Goal: Book appointment/travel/reservation

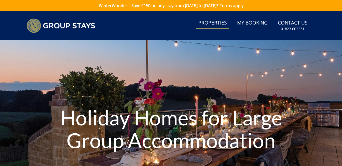
click at [220, 21] on link "Properties" at bounding box center [213, 22] width 33 height 11
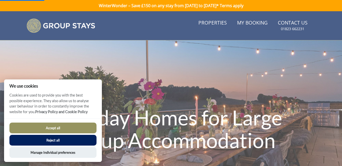
click at [61, 139] on button "Reject all" at bounding box center [52, 140] width 87 height 11
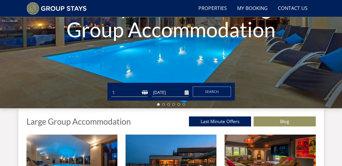
scroll to position [94, 0]
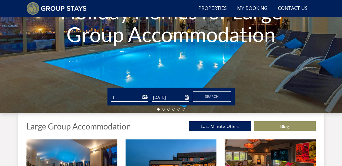
click at [145, 97] on select "1 2 3 4 5 6 7 8 9 10 11 12 13 14 15 16 17 18 19 20 21 22 23 24 25 26 27 28 29 3…" at bounding box center [129, 97] width 37 height 8
select select "10"
click at [111, 93] on select "1 2 3 4 5 6 7 8 9 10 11 12 13 14 15 16 17 18 19 20 21 22 23 24 25 26 27 28 29 3…" at bounding box center [129, 97] width 37 height 8
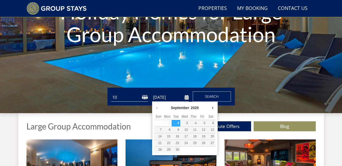
click at [157, 97] on input "[DATE]" at bounding box center [170, 97] width 37 height 8
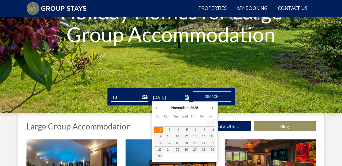
type input "[DATE]"
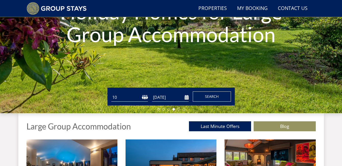
click at [218, 96] on span "Search" at bounding box center [212, 96] width 14 height 5
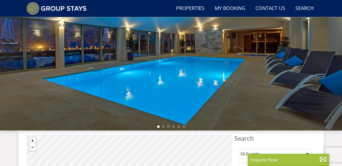
scroll to position [127, 0]
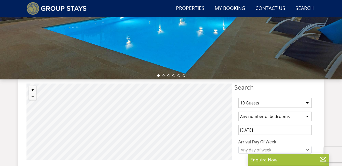
click at [307, 117] on select "Any number of bedrooms 4 Bedrooms 5 Bedrooms 6 Bedrooms 7 Bedrooms 8 Bedrooms 9…" at bounding box center [275, 116] width 73 height 10
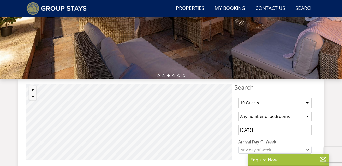
select select "6"
click at [239, 111] on select "Any number of bedrooms 4 Bedrooms 5 Bedrooms 6 Bedrooms 7 Bedrooms 8 Bedrooms 9…" at bounding box center [275, 116] width 73 height 10
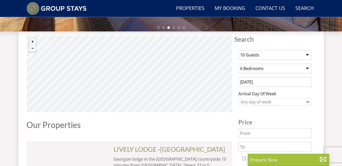
scroll to position [178, 0]
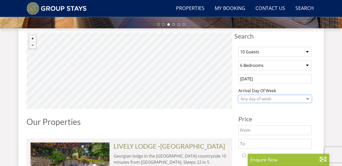
click at [308, 98] on icon "Combobox" at bounding box center [308, 98] width 3 height 3
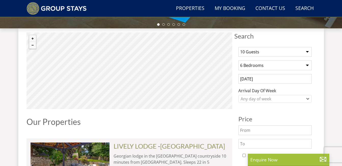
scroll to position [0, 0]
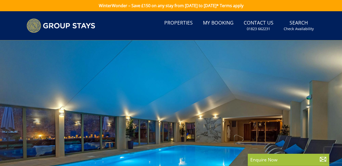
select select "10"
